Goal: Information Seeking & Learning: Learn about a topic

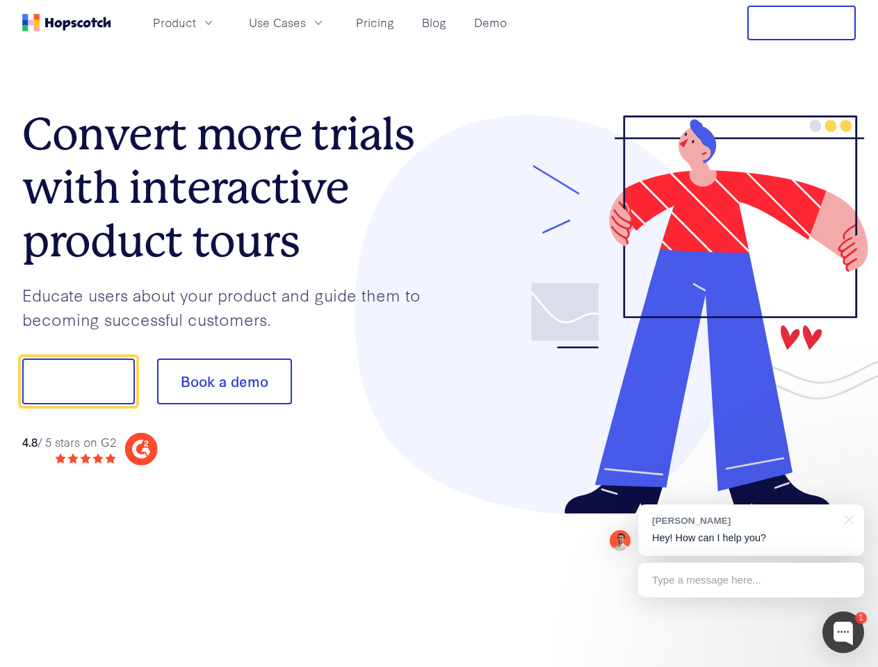
click at [439, 334] on div at bounding box center [647, 315] width 417 height 400
click at [196, 22] on span "Product" at bounding box center [174, 22] width 43 height 17
click at [306, 22] on span "Use Cases" at bounding box center [277, 22] width 57 height 17
click at [801, 23] on button "Free Trial" at bounding box center [801, 23] width 108 height 35
click at [78, 382] on button "Show me!" at bounding box center [78, 382] width 113 height 46
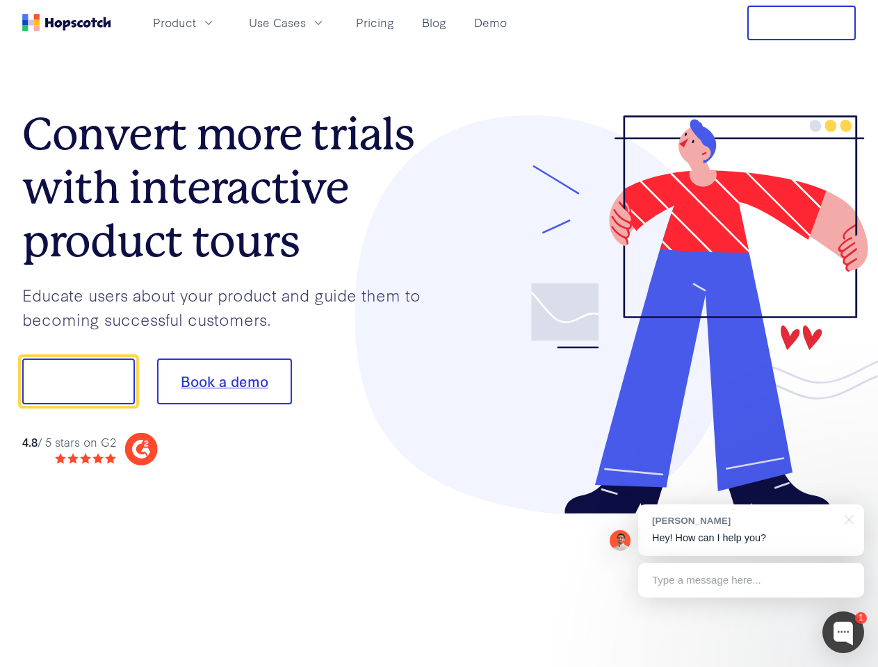
click at [224, 382] on button "Book a demo" at bounding box center [224, 382] width 135 height 46
click at [843, 632] on div at bounding box center [843, 633] width 42 height 42
click at [751, 530] on div "[PERSON_NAME] Hey! How can I help you?" at bounding box center [751, 530] width 226 height 51
click at [846, 518] on div at bounding box center [733, 380] width 261 height 464
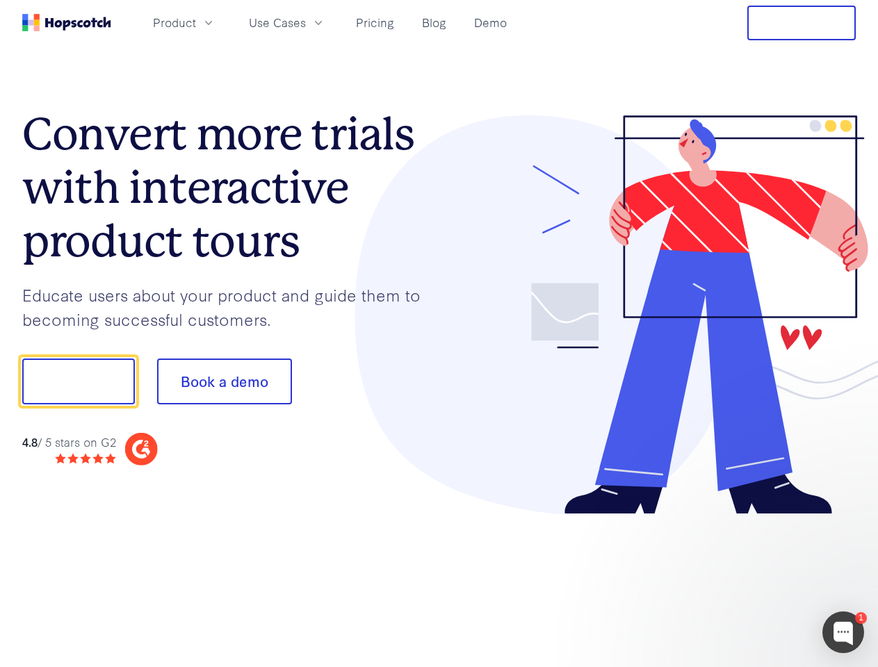
click at [751, 580] on div at bounding box center [733, 380] width 261 height 464
